Goal: Task Accomplishment & Management: Manage account settings

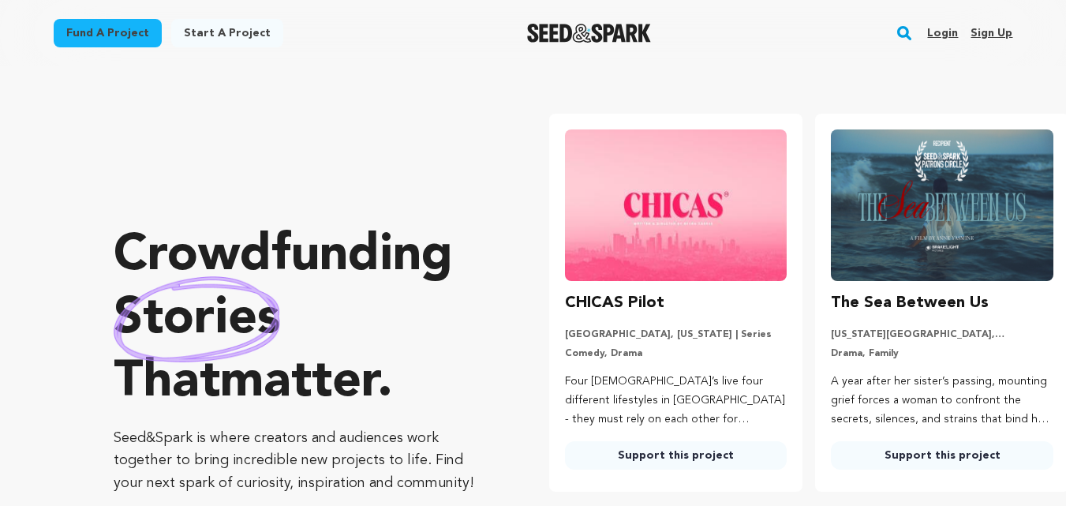
scroll to position [0, 279]
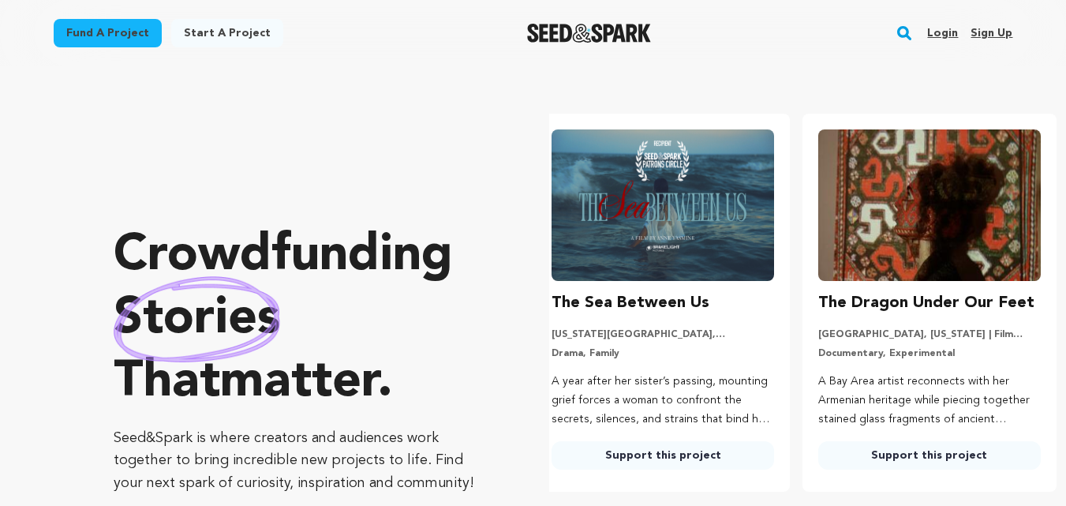
click at [1019, 29] on div "Fund a project Start a project Search Login Sign up Start a project" at bounding box center [533, 33] width 1010 height 66
click at [1009, 33] on link "Sign up" at bounding box center [992, 33] width 42 height 25
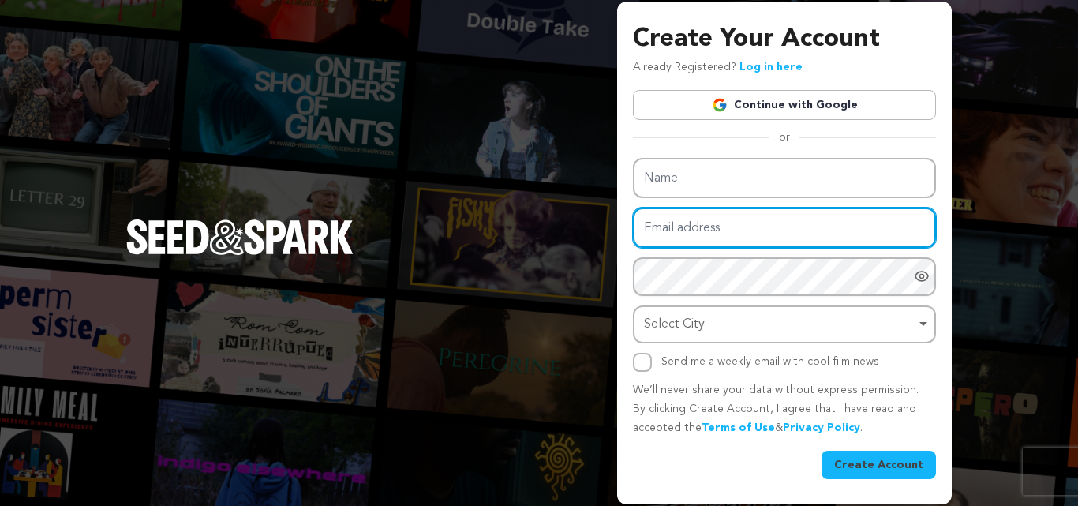
click at [683, 233] on input "Email address" at bounding box center [784, 228] width 303 height 40
click at [680, 211] on input "Email address" at bounding box center [784, 228] width 303 height 40
click at [661, 239] on input "Email address" at bounding box center [784, 228] width 303 height 40
paste input "drprudhvikotapalli@gmail.com prodhvi@12kotapalli"
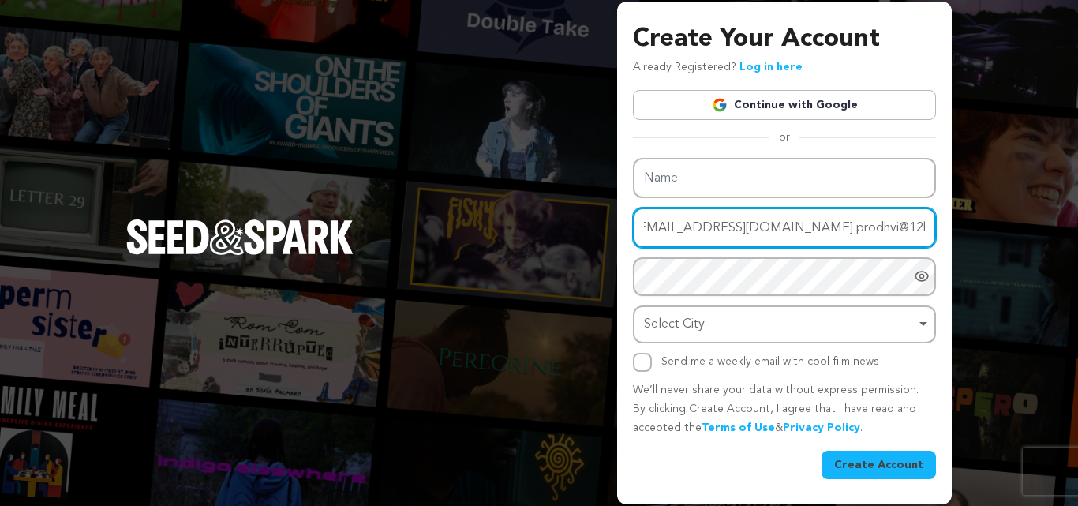
drag, startPoint x: 813, startPoint y: 229, endPoint x: 1077, endPoint y: 305, distance: 275.0
click at [1077, 305] on div "Create Your Account Already Registered? Log in here Continue with Google or eyJ…" at bounding box center [539, 253] width 1078 height 506
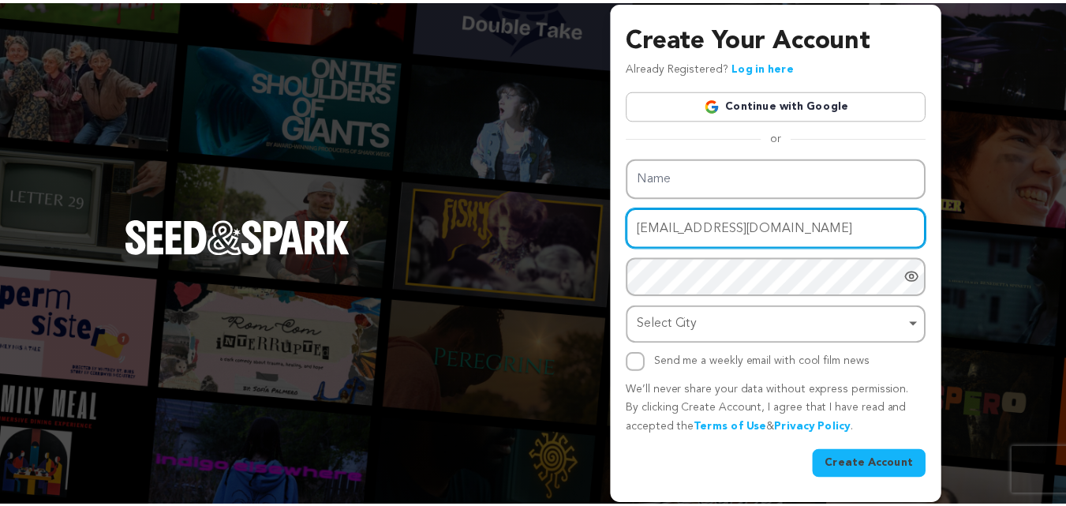
scroll to position [0, 0]
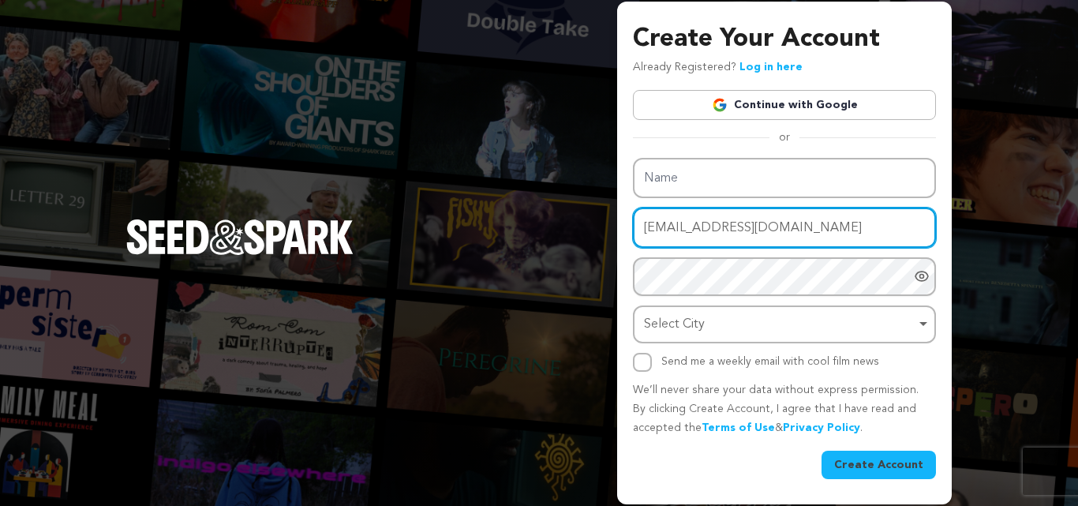
type input "[EMAIL_ADDRESS][DOMAIN_NAME]"
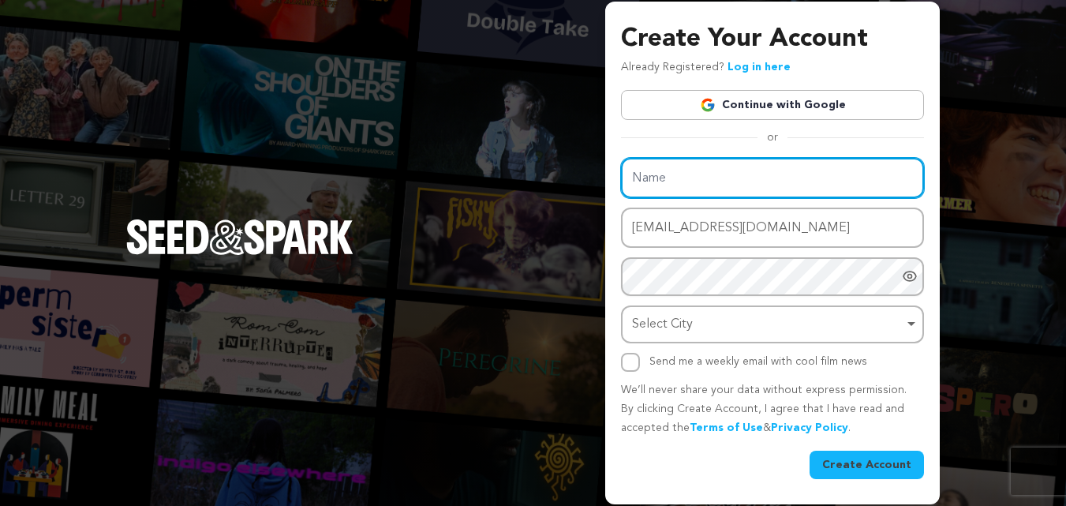
click at [710, 163] on input "Name" at bounding box center [772, 178] width 303 height 40
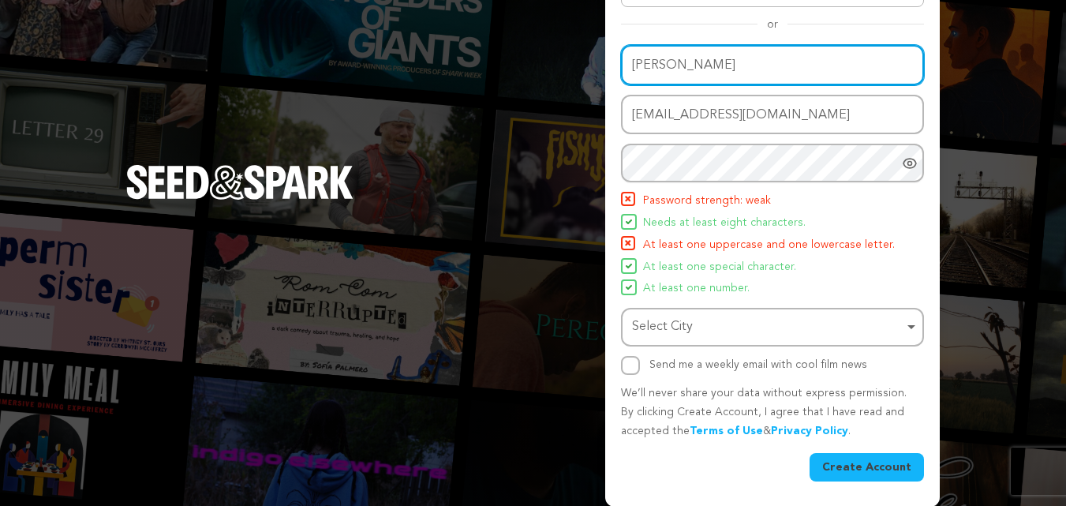
scroll to position [112, 0]
type input "prudhvi"
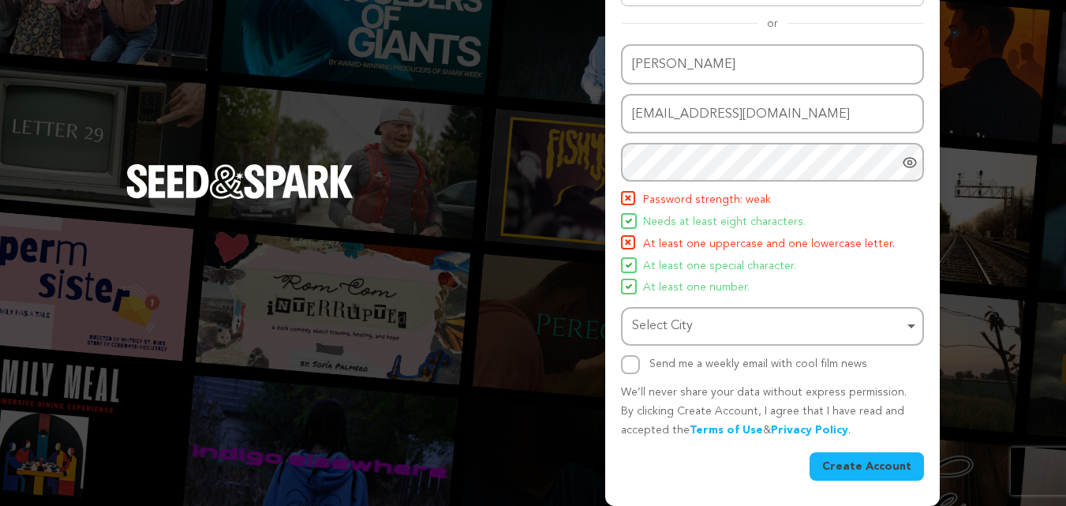
click at [826, 295] on li "At least one number." at bounding box center [772, 288] width 303 height 19
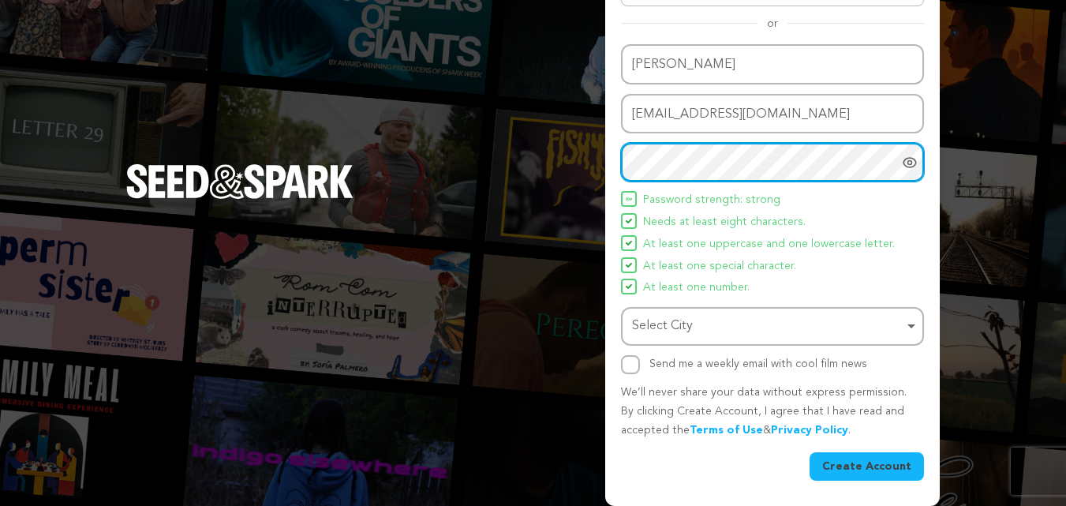
click at [674, 331] on div "Select City Remove item" at bounding box center [767, 326] width 271 height 23
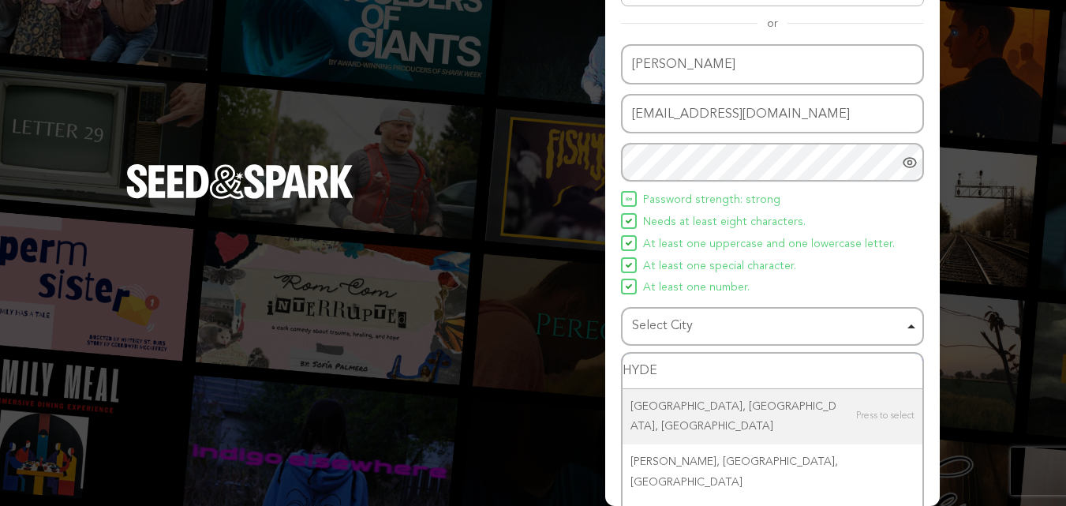
type input "HYDER"
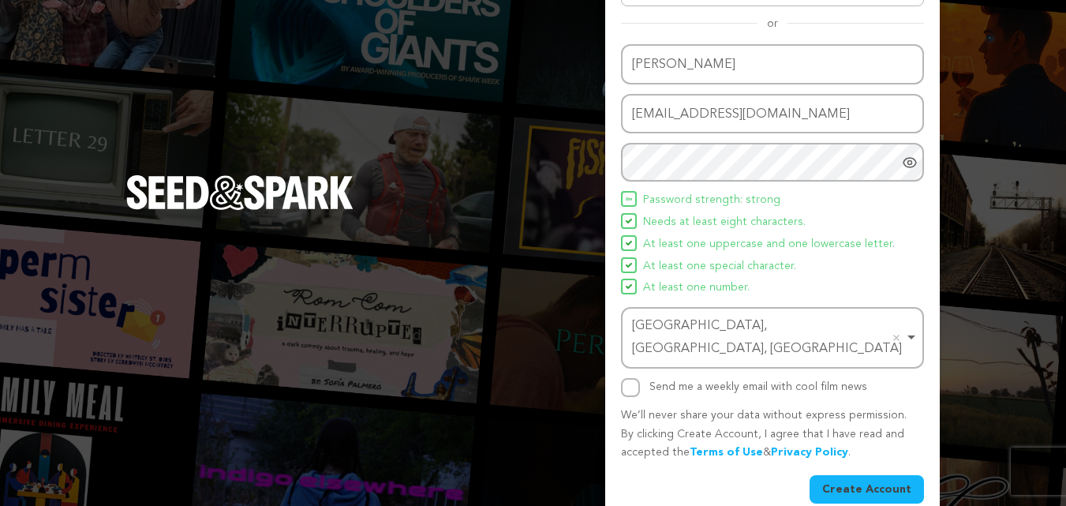
click at [620, 358] on div "Create Your Account Already Registered? Log in here Continue with Google or eyJ…" at bounding box center [772, 208] width 335 height 641
click at [617, 363] on div "Create Your Account Already Registered? Log in here Continue with Google or eyJ…" at bounding box center [772, 208] width 335 height 641
drag, startPoint x: 631, startPoint y: 365, endPoint x: 688, endPoint y: 379, distance: 59.2
click at [631, 378] on input "Send me a weekly email with cool film news" at bounding box center [630, 387] width 19 height 19
checkbox input "true"
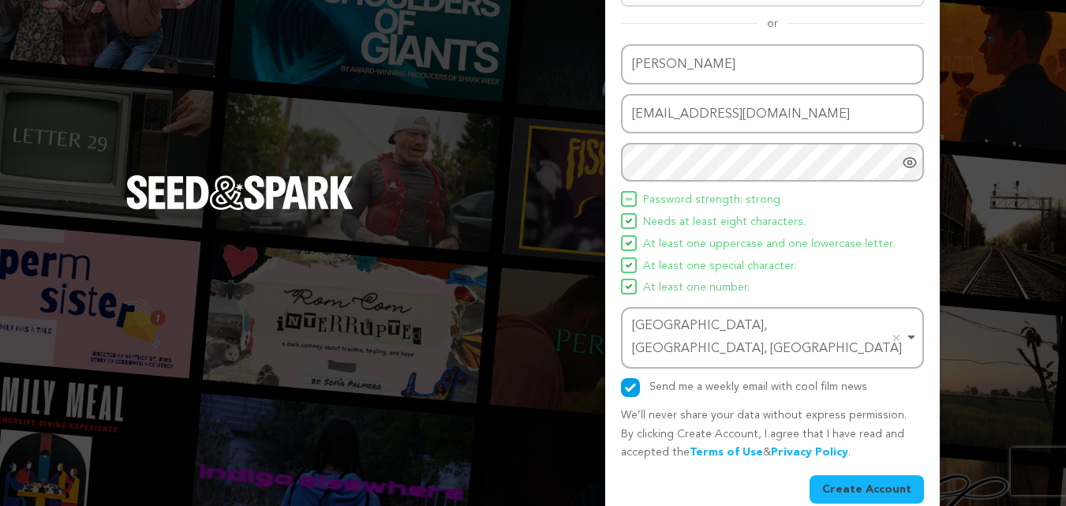
click at [847, 475] on button "Create Account" at bounding box center [867, 489] width 114 height 28
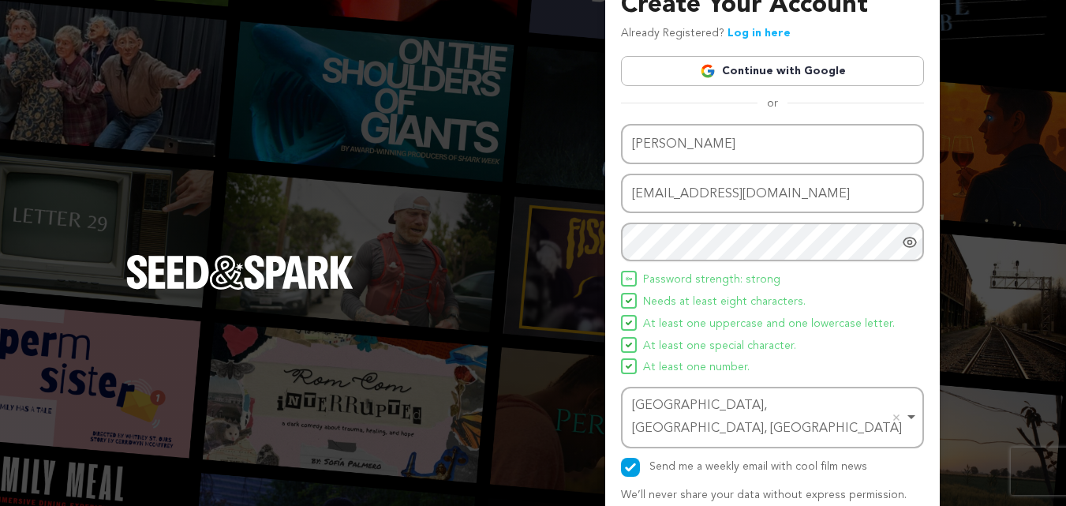
scroll to position [0, 0]
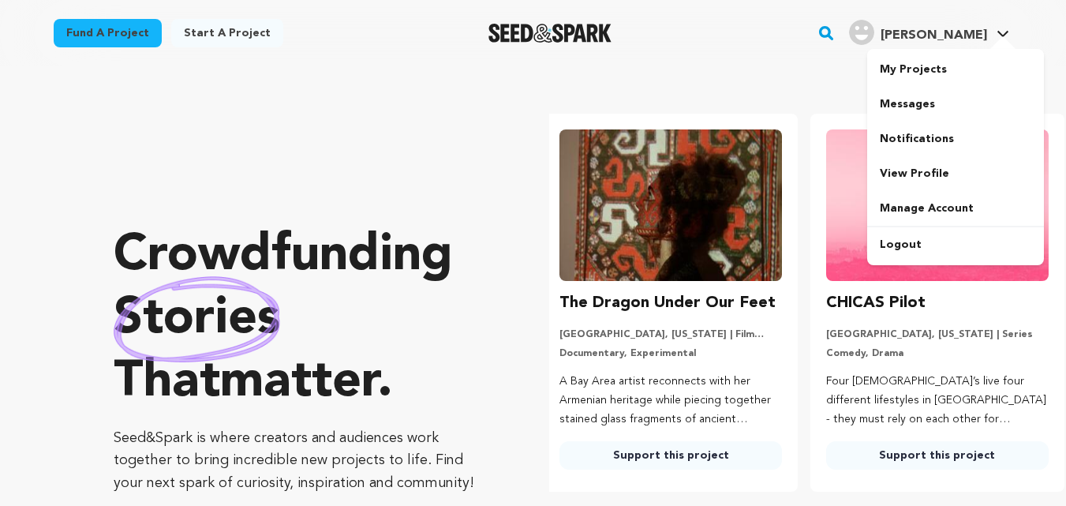
scroll to position [0, 279]
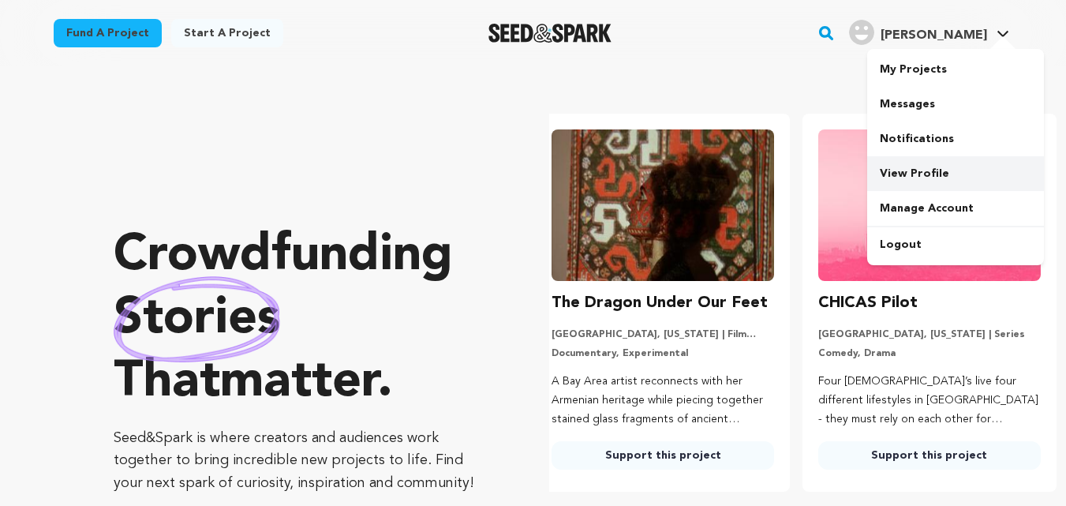
click at [911, 168] on link "View Profile" at bounding box center [955, 173] width 177 height 35
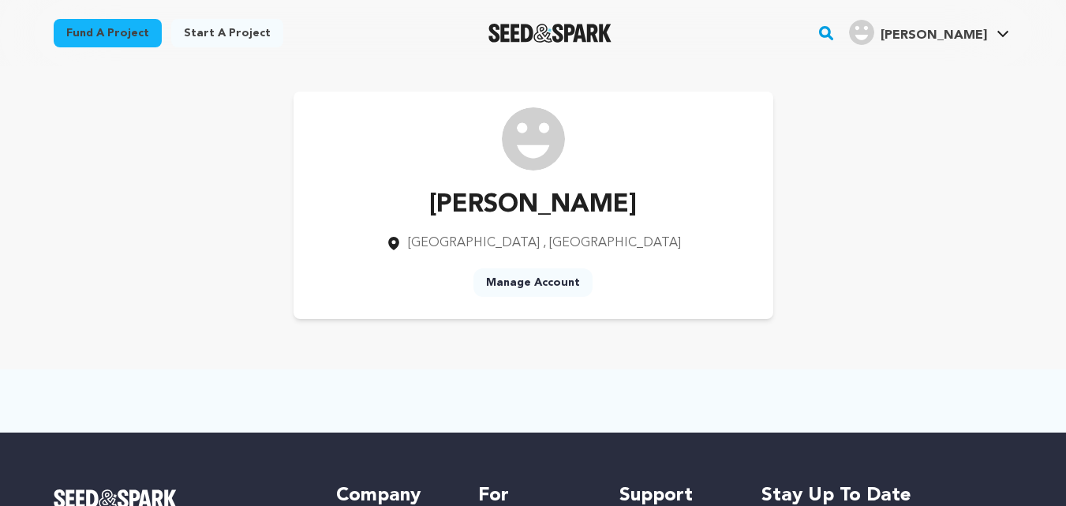
click at [519, 280] on link "Manage Account" at bounding box center [533, 282] width 119 height 28
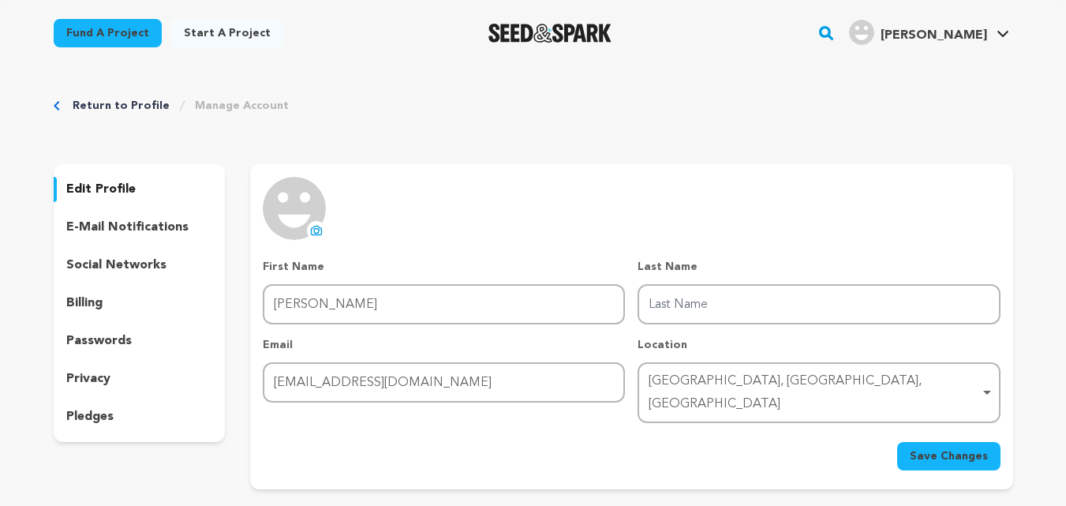
click at [309, 223] on img at bounding box center [294, 208] width 63 height 63
click at [322, 230] on icon at bounding box center [317, 230] width 10 height 9
click at [934, 442] on button "Save Changes" at bounding box center [948, 456] width 103 height 28
